Goal: Transaction & Acquisition: Purchase product/service

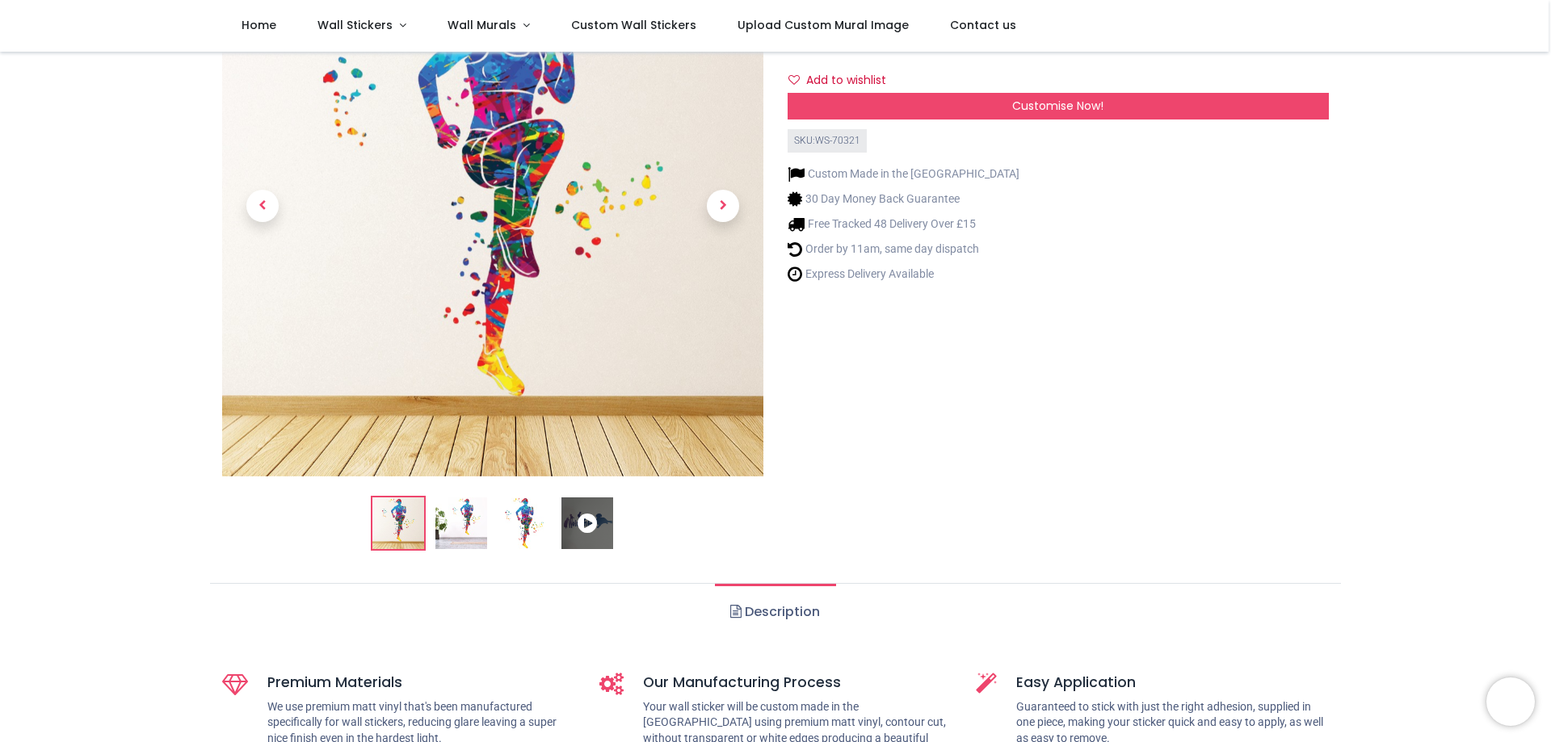
scroll to position [162, 0]
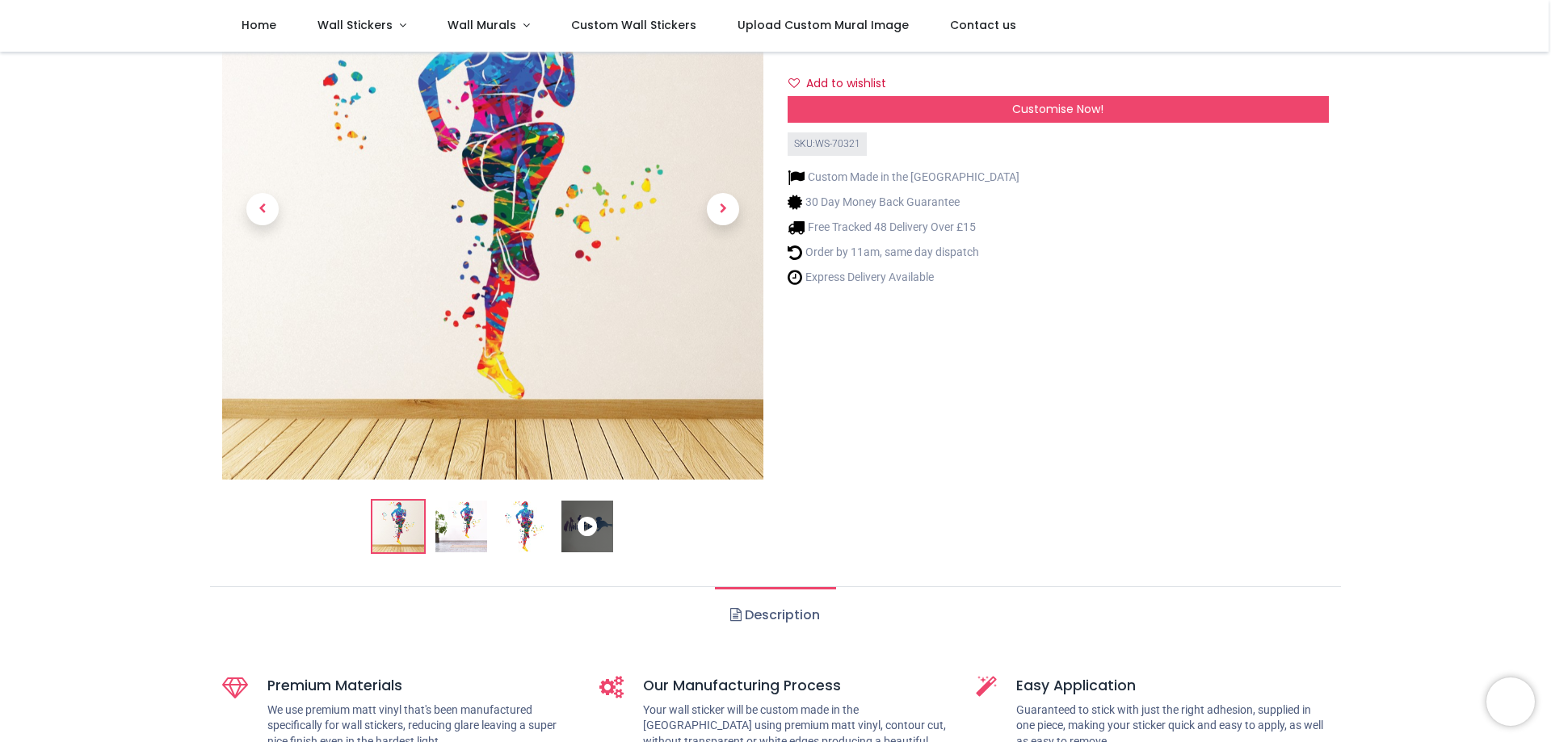
click at [588, 524] on icon at bounding box center [587, 527] width 52 height 52
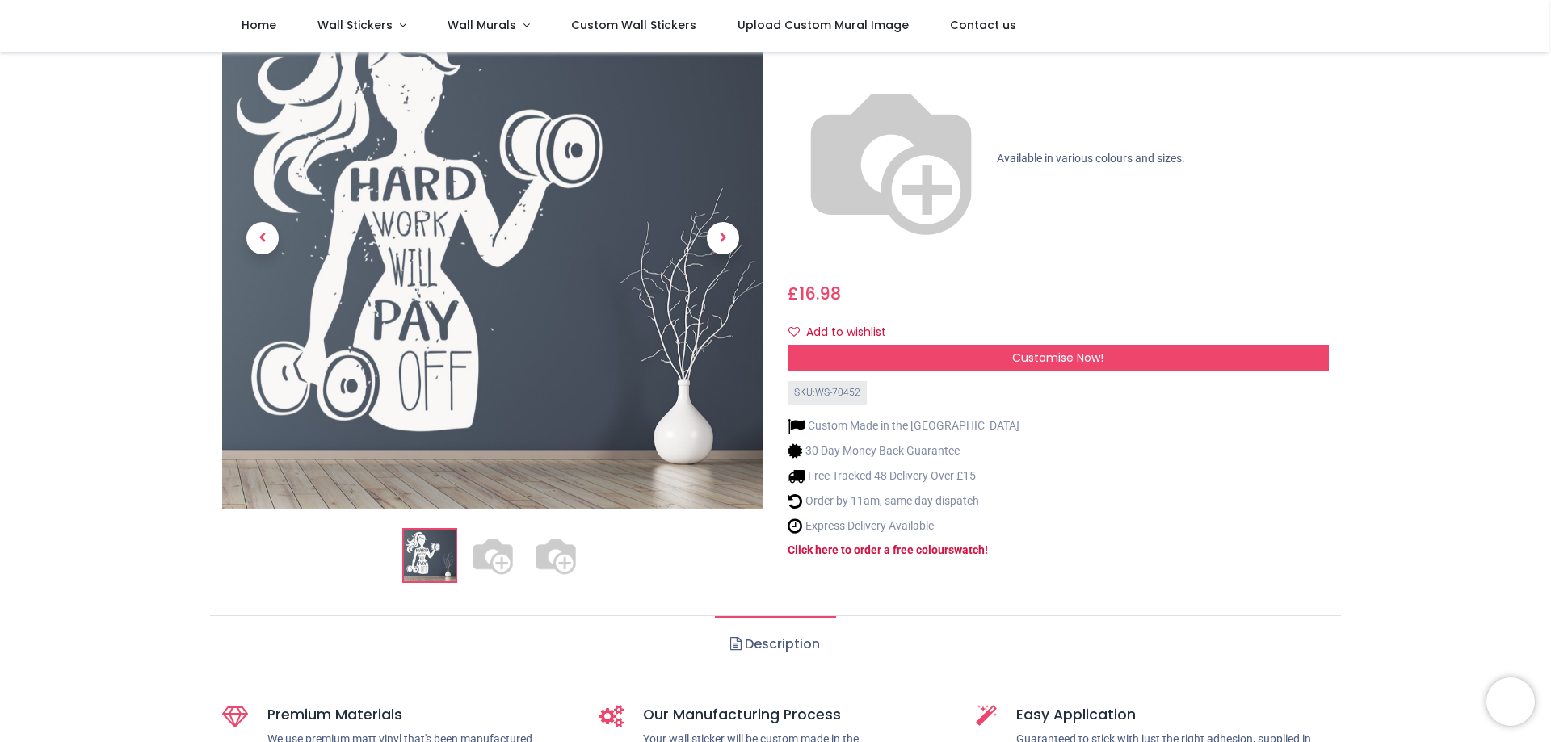
scroll to position [162, 0]
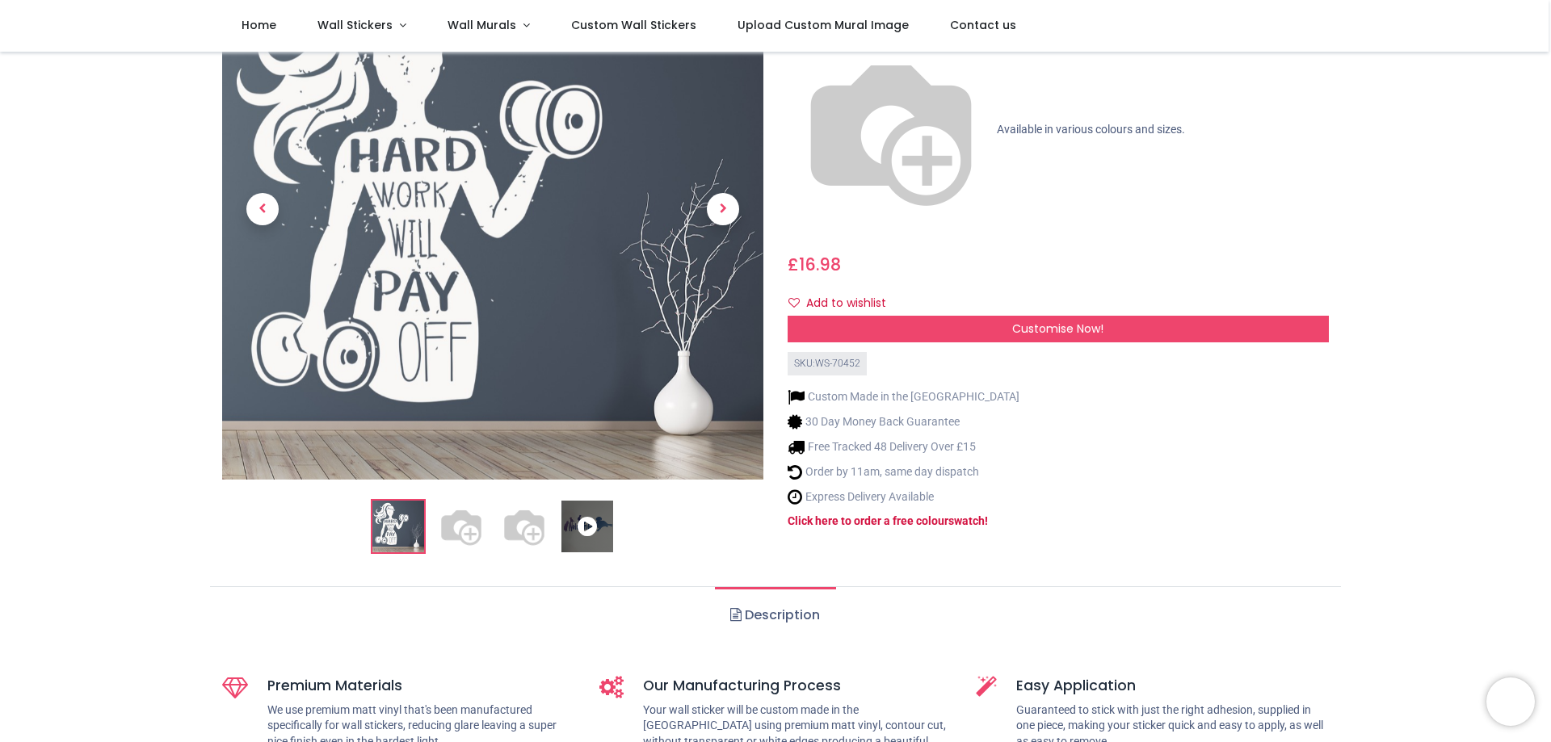
click at [467, 526] on img at bounding box center [461, 527] width 52 height 52
drag, startPoint x: 531, startPoint y: 542, endPoint x: 568, endPoint y: 531, distance: 37.8
click at [531, 540] on img at bounding box center [524, 527] width 52 height 52
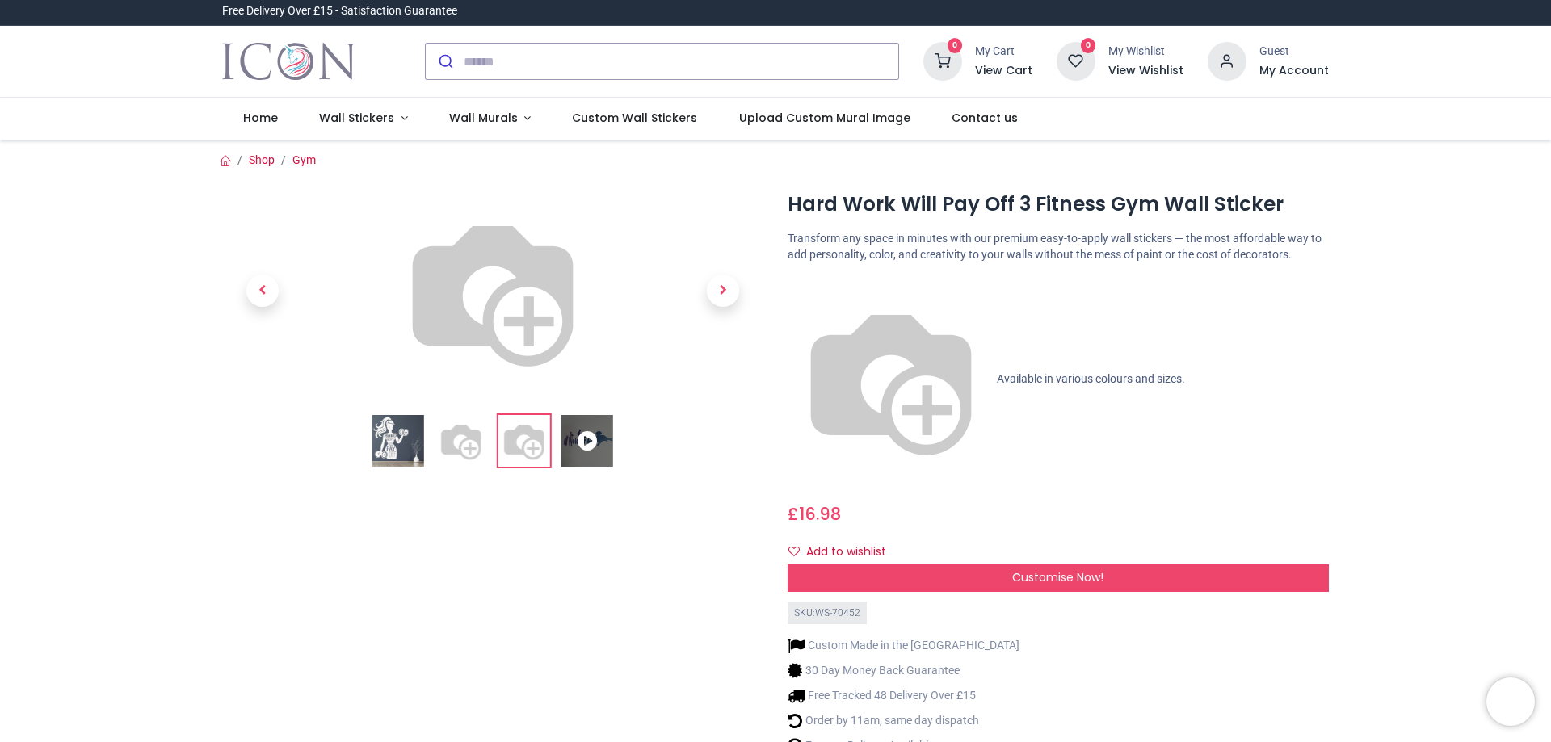
scroll to position [0, 0]
